Goal: Task Accomplishment & Management: Complete application form

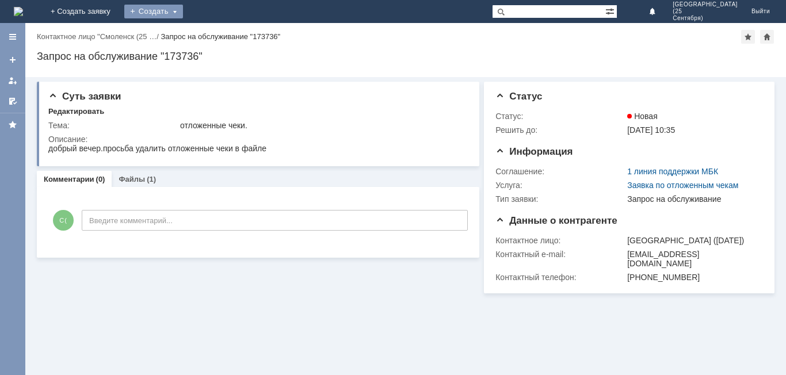
click at [183, 12] on div "Создать" at bounding box center [153, 12] width 59 height 14
click at [214, 33] on link "Заявка" at bounding box center [170, 35] width 87 height 14
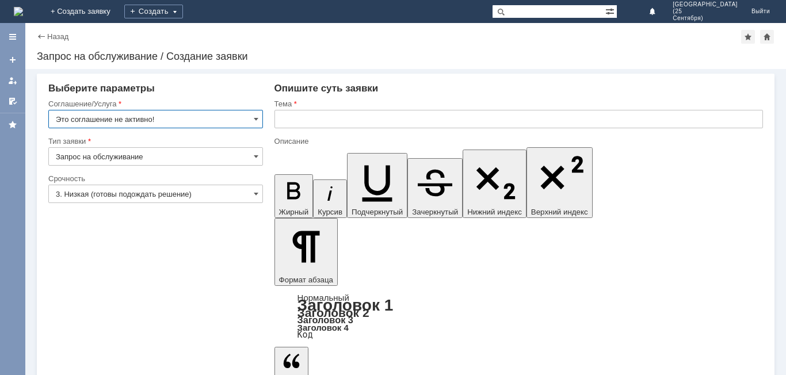
click at [225, 114] on input "Это соглашение не активно!" at bounding box center [155, 119] width 215 height 18
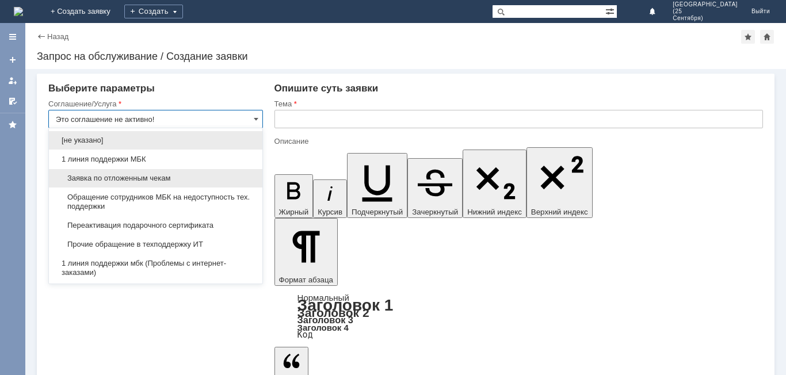
click at [231, 179] on span "Заявка по отложенным чекам" at bounding box center [156, 178] width 200 height 9
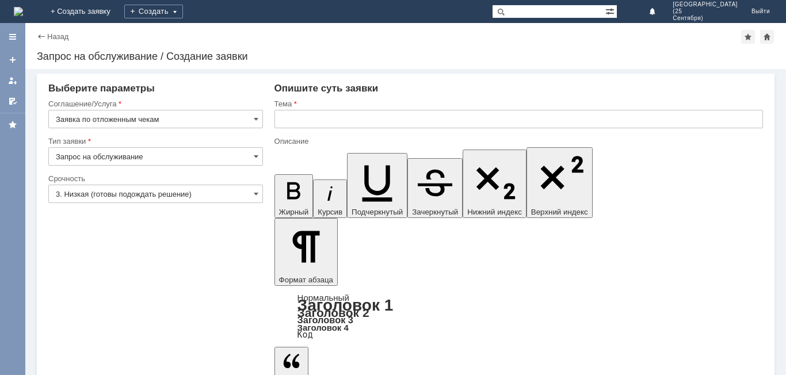
type input "Заявка по отложенным чекам"
click at [232, 199] on input "3. Низкая (готовы подождать решение)" at bounding box center [155, 194] width 215 height 18
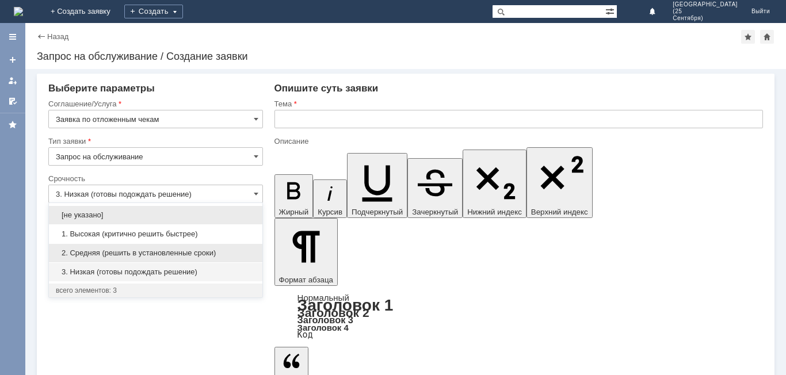
click at [223, 250] on span "2. Средняя (решить в установленные сроки)" at bounding box center [156, 253] width 200 height 9
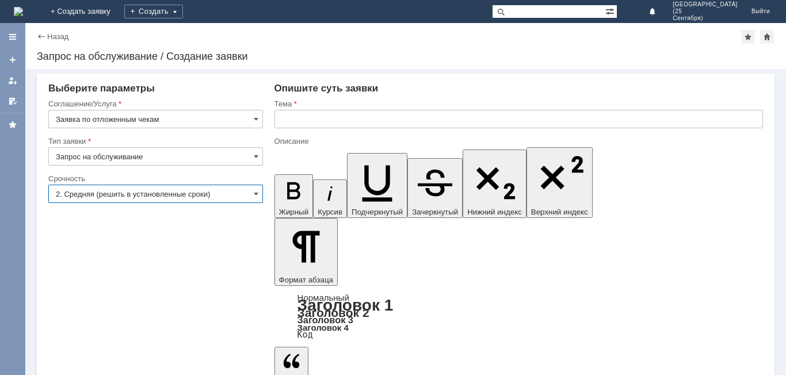
type input "2. Средняя (решить в установленные сроки)"
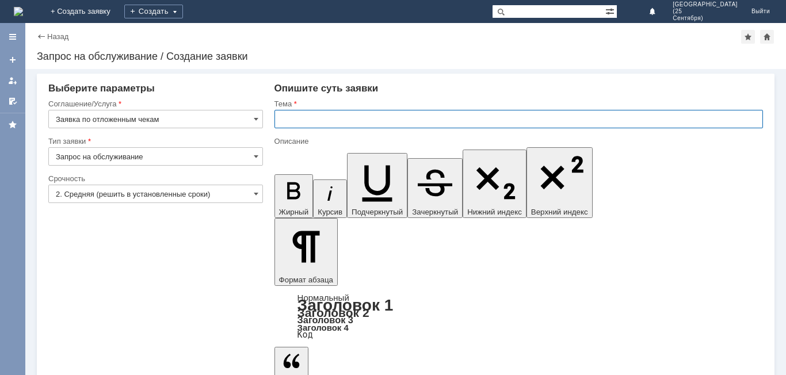
click at [335, 116] on input "text" at bounding box center [518, 119] width 488 height 18
type input "отложенные чеки"
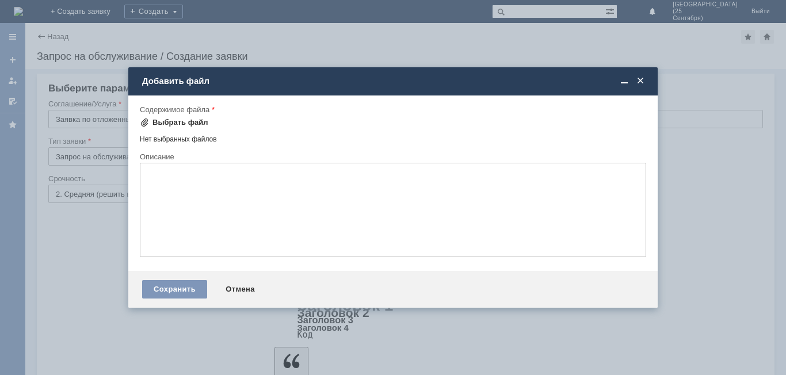
click at [185, 123] on div "Выбрать файл" at bounding box center [180, 122] width 56 height 9
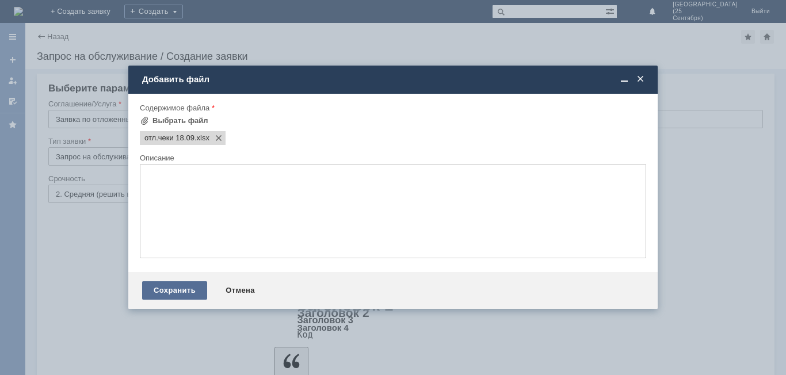
click at [172, 288] on div "Сохранить" at bounding box center [174, 290] width 65 height 18
